Goal: Find specific page/section: Find specific page/section

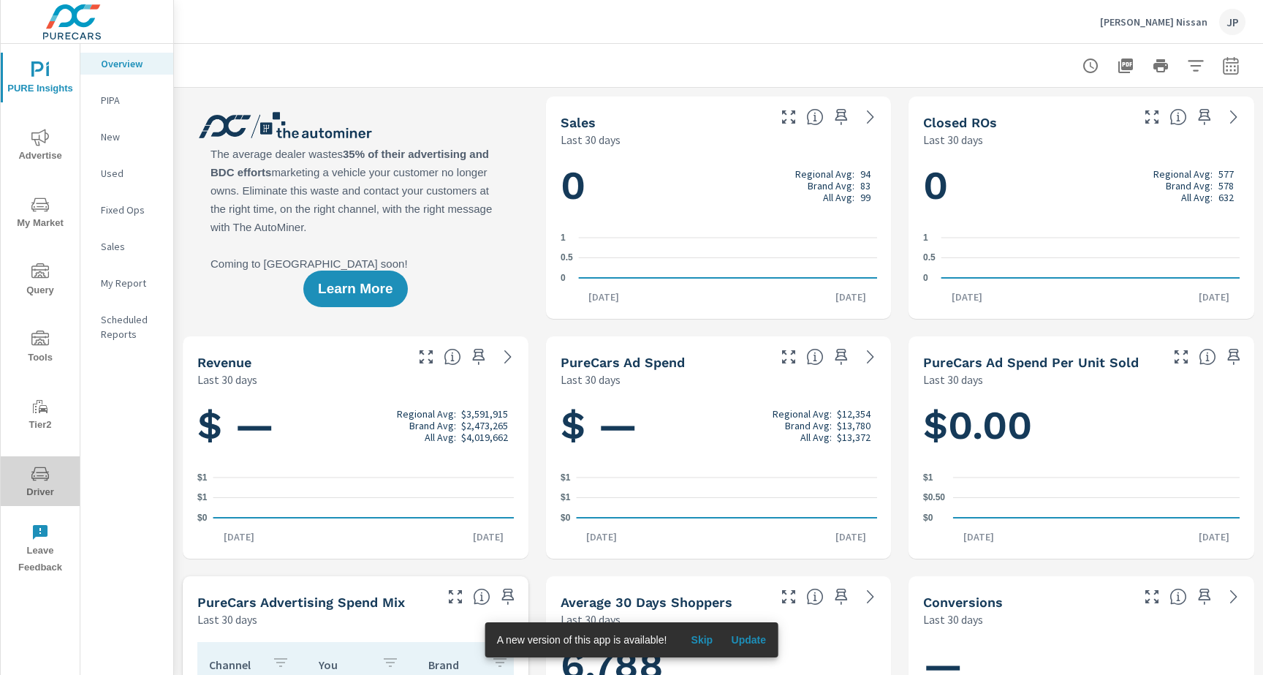
click at [31, 466] on icon "nav menu" at bounding box center [40, 474] width 18 height 18
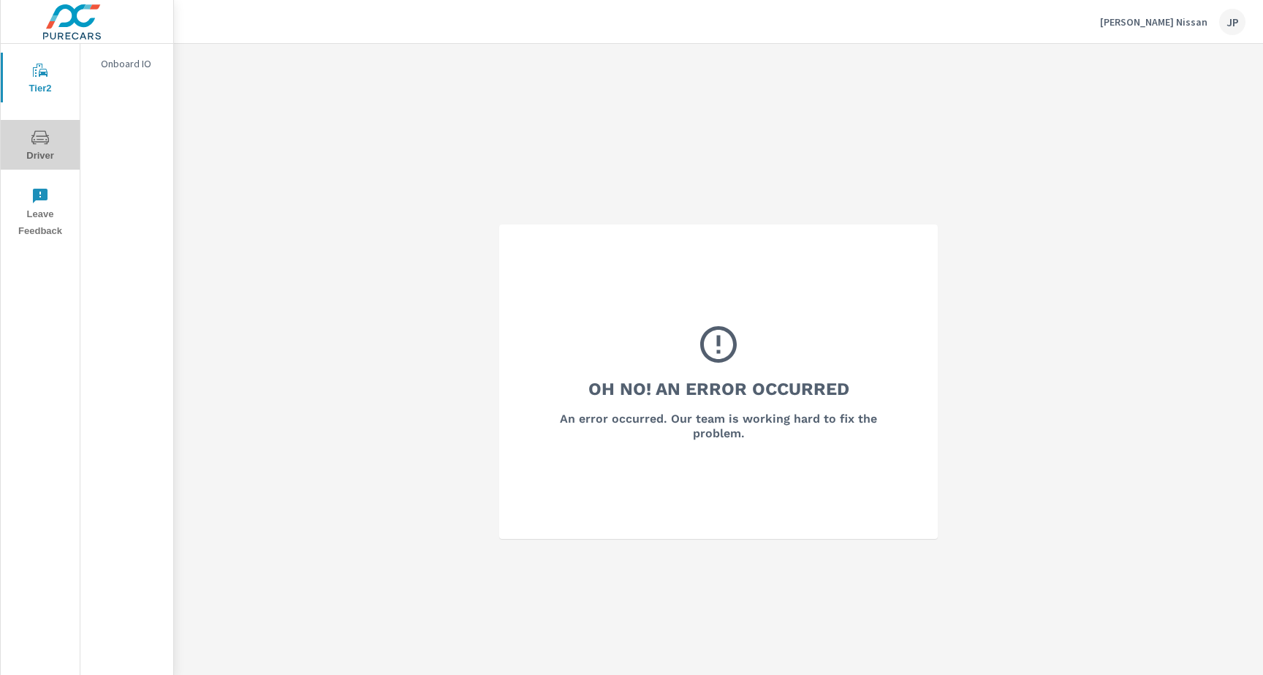
click at [42, 156] on span "Driver" at bounding box center [40, 147] width 70 height 36
